Goal: Find specific page/section: Find specific page/section

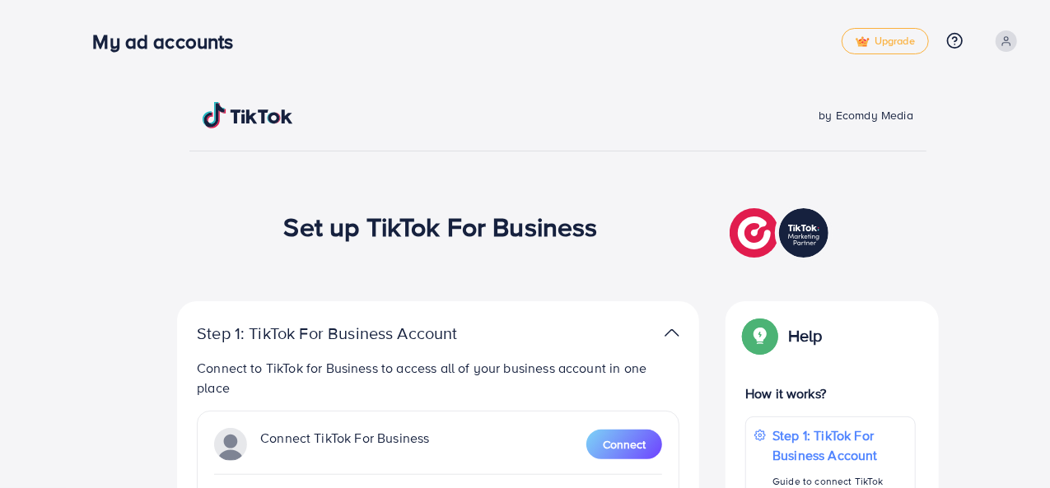
drag, startPoint x: 1047, startPoint y: 197, endPoint x: 1048, endPoint y: 254, distance: 57.6
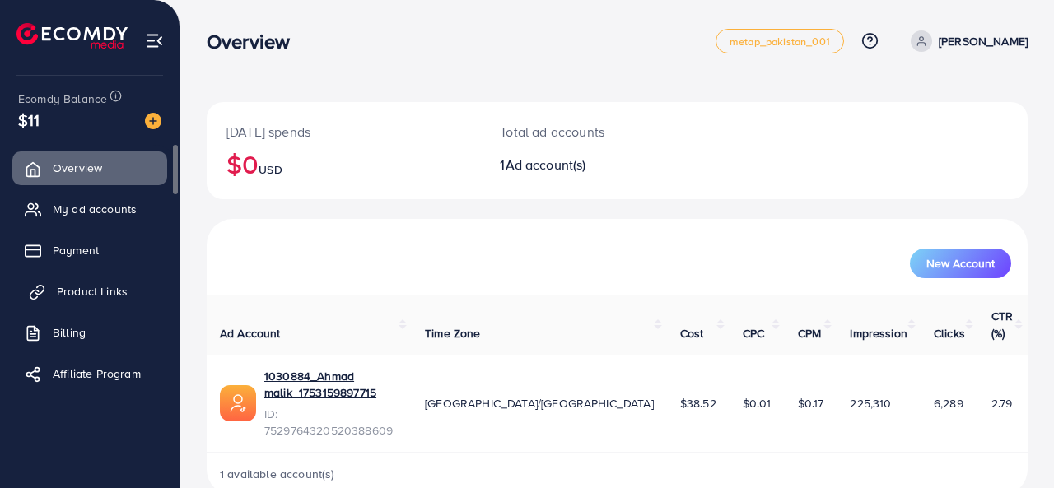
click at [93, 301] on link "Product Links" at bounding box center [89, 291] width 155 height 33
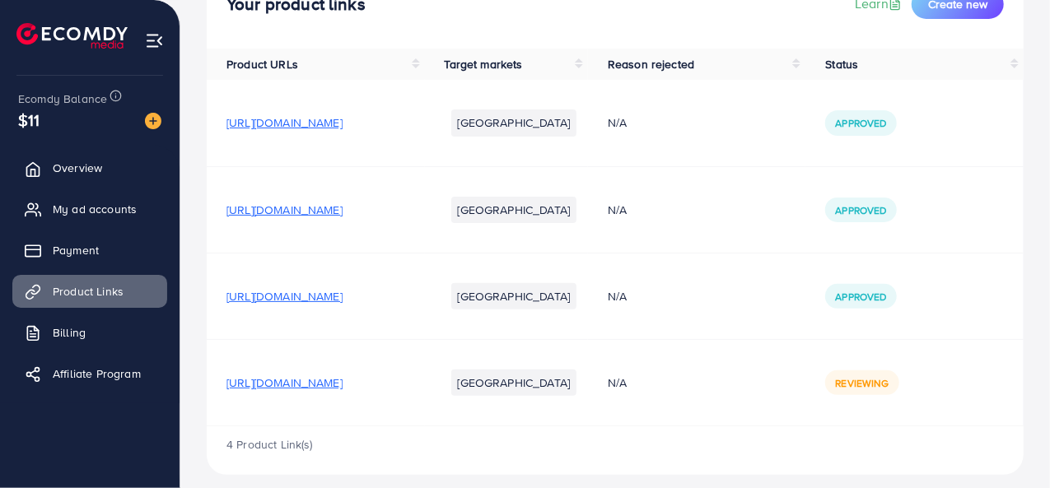
scroll to position [140, 0]
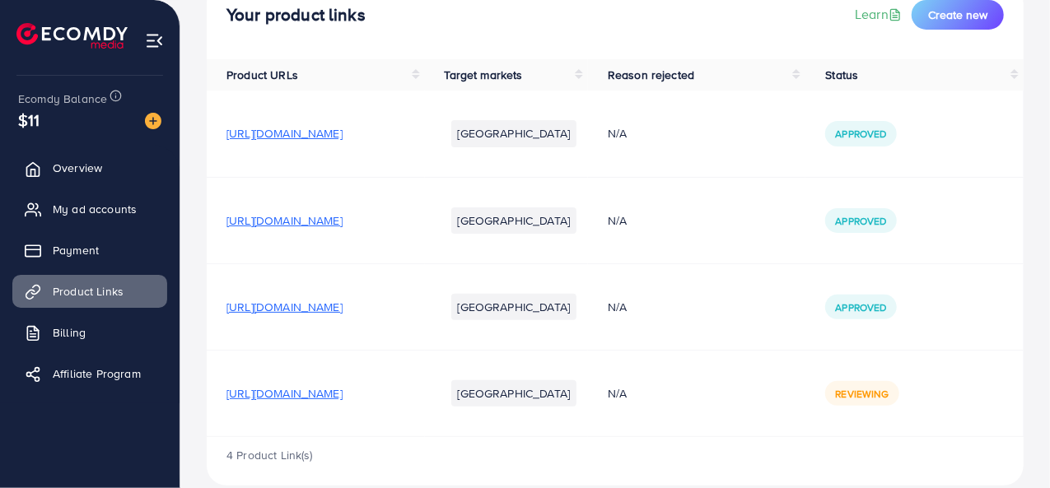
scroll to position [140, 0]
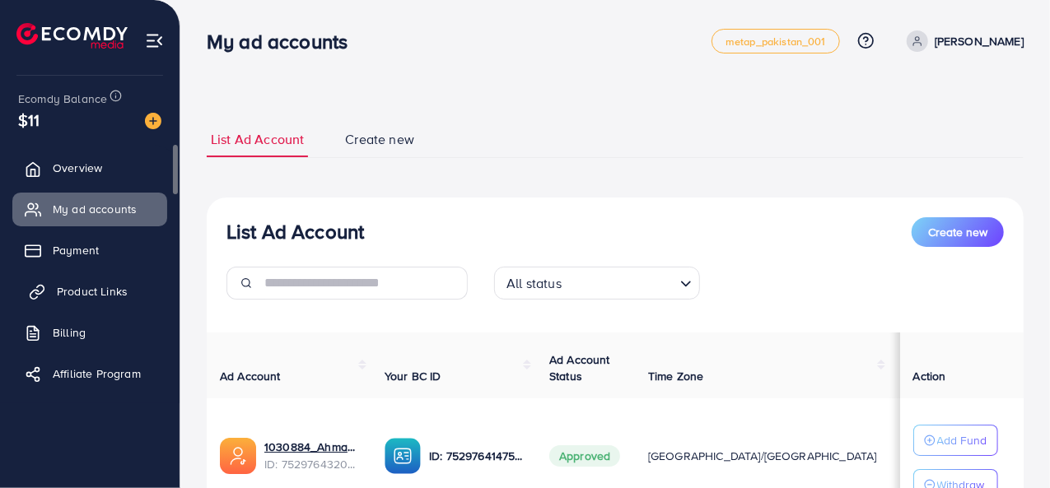
click at [97, 287] on span "Product Links" at bounding box center [92, 291] width 71 height 16
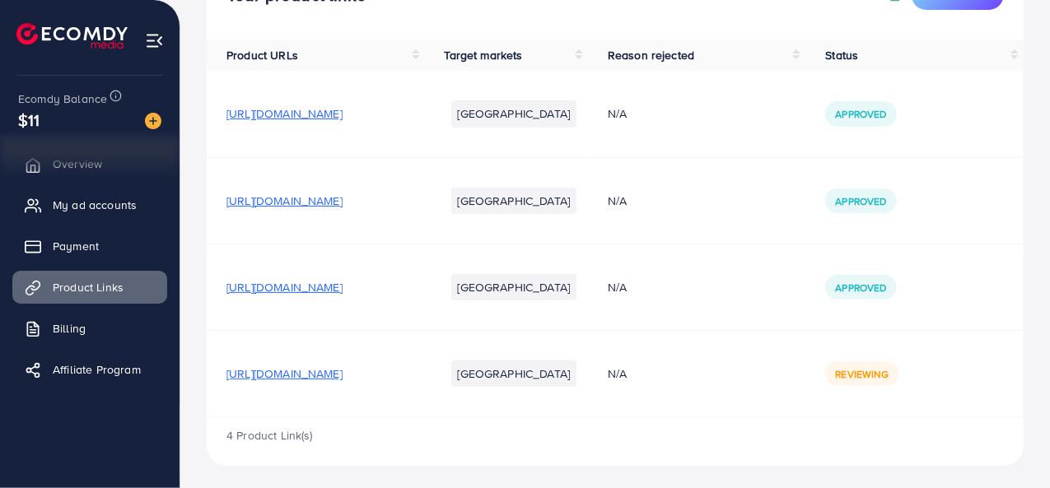
scroll to position [140, 0]
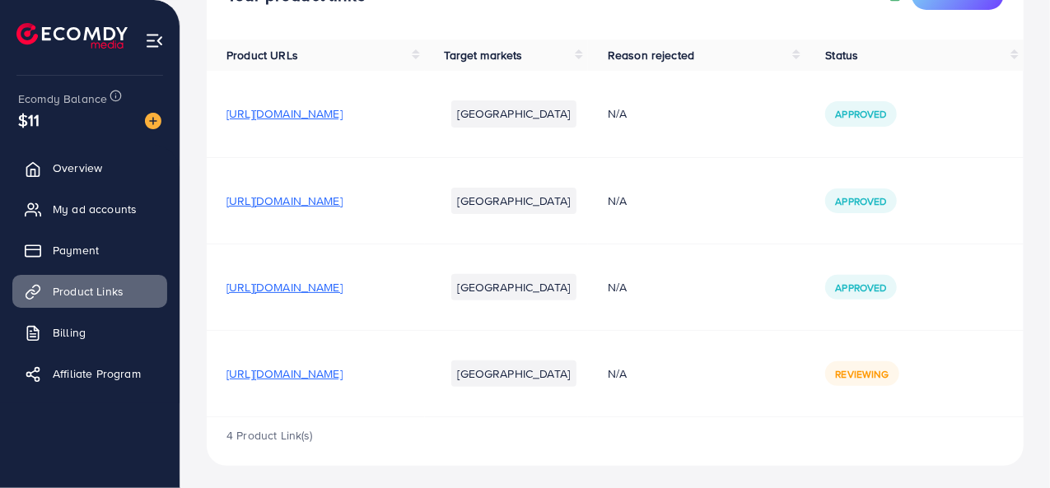
scroll to position [140, 0]
